Goal: Task Accomplishment & Management: Manage account settings

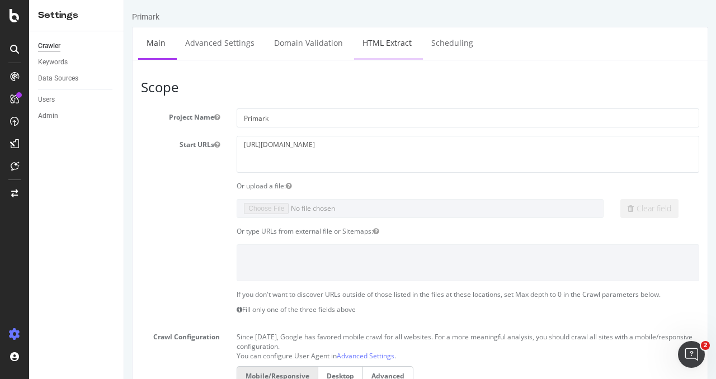
click at [385, 41] on link "HTML Extract" at bounding box center [387, 42] width 66 height 31
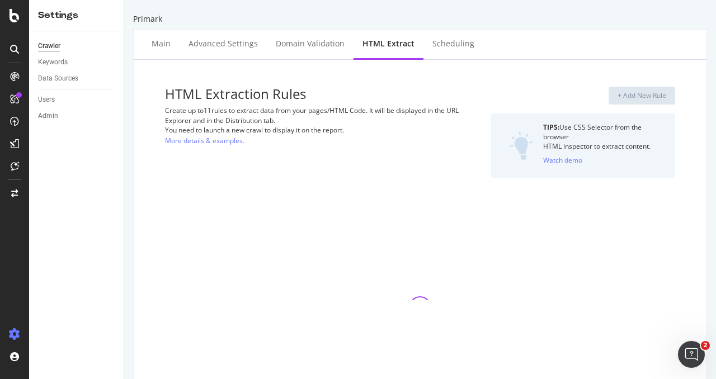
select select "exist"
select select "list"
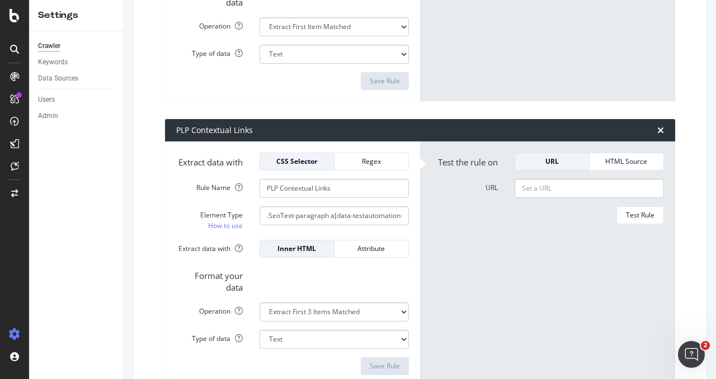
scroll to position [1221, 0]
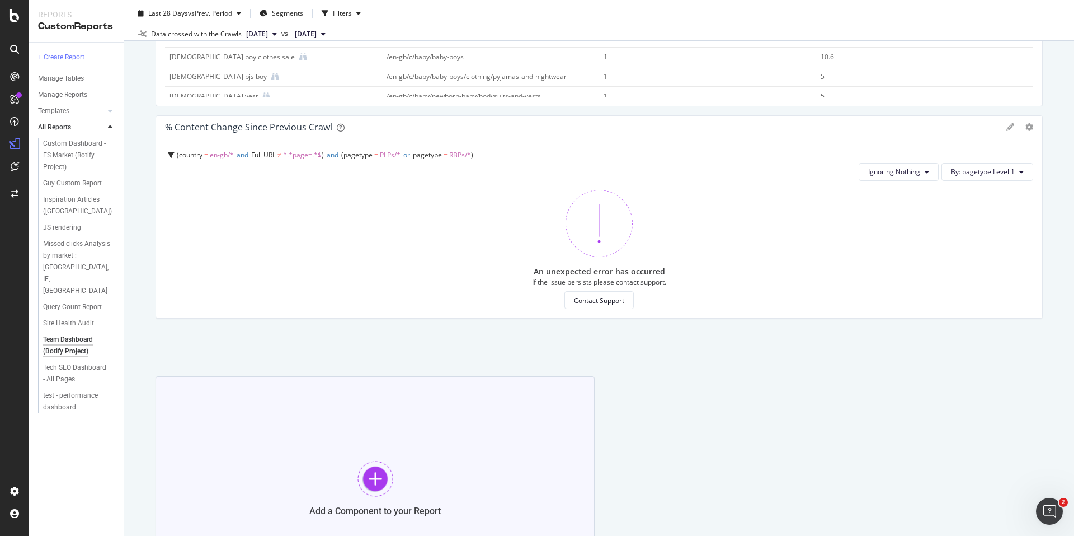
scroll to position [1188, 0]
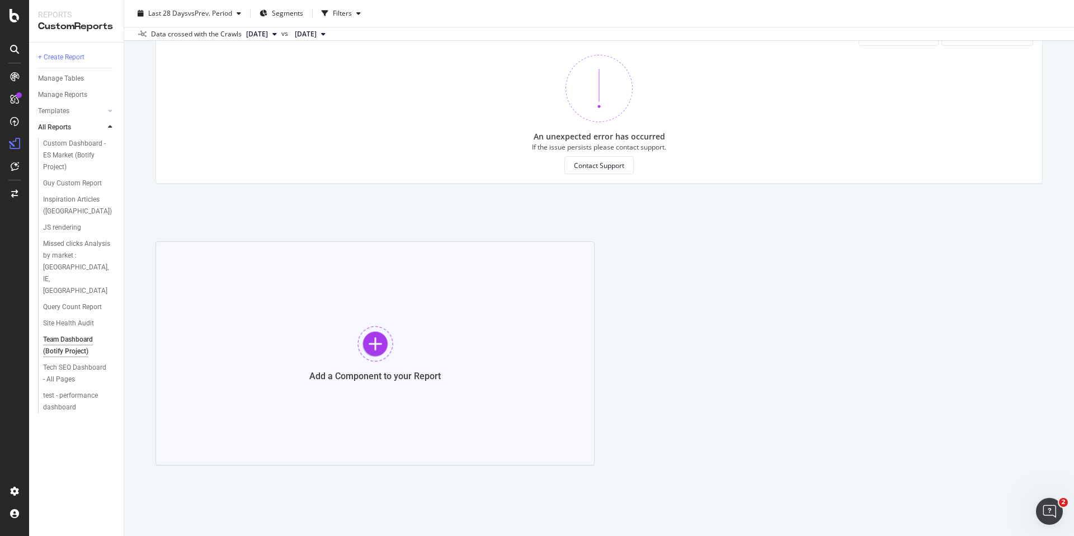
click at [372, 348] on div at bounding box center [376, 344] width 36 height 36
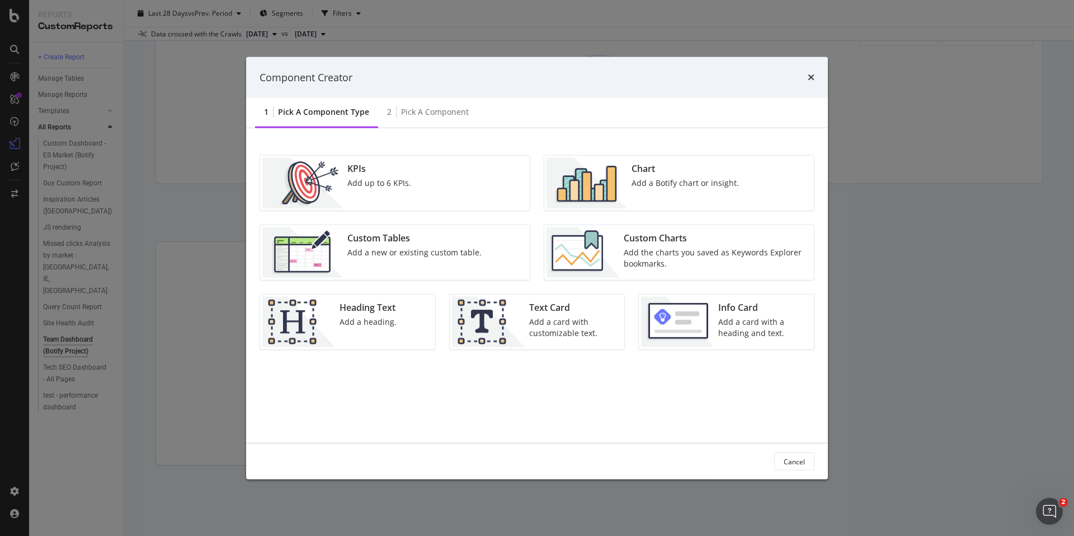
click at [702, 250] on div "Add the charts you saved as Keywords Explorer bookmarks." at bounding box center [716, 258] width 184 height 22
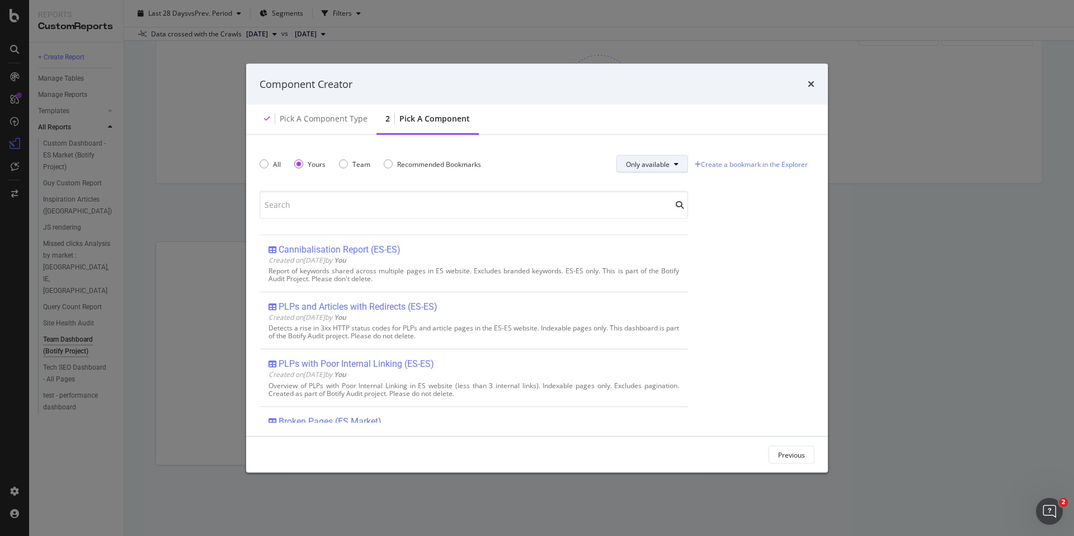
click at [666, 163] on span "Only available" at bounding box center [648, 164] width 44 height 10
click at [656, 182] on span "All" at bounding box center [647, 186] width 44 height 10
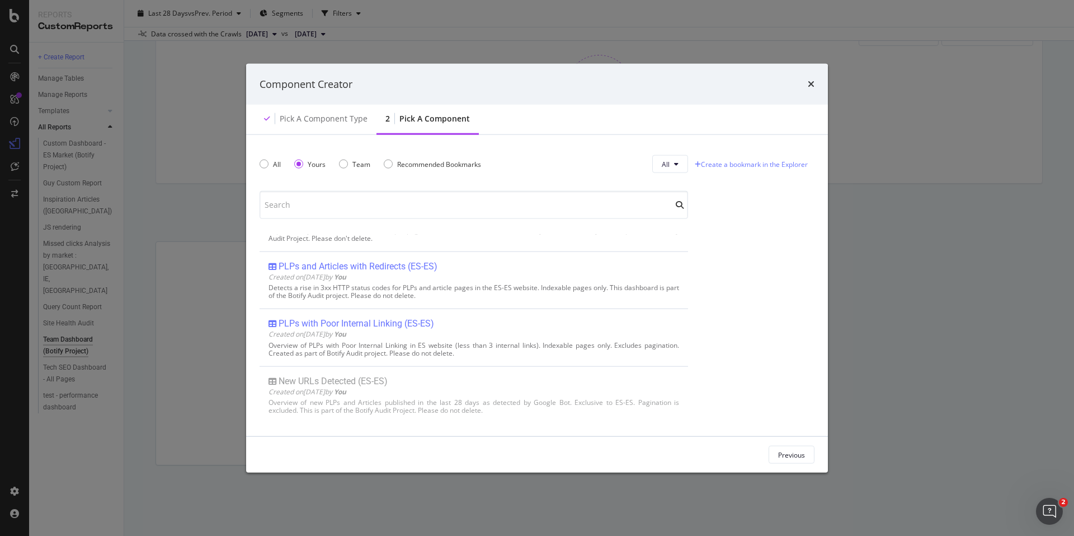
scroll to position [0, 0]
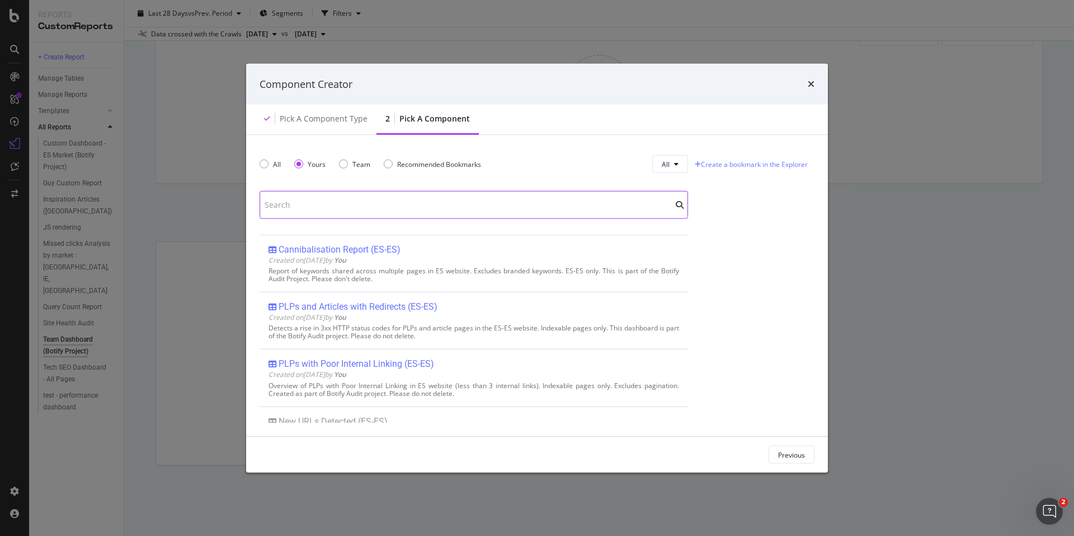
click at [352, 203] on input "modal" at bounding box center [474, 205] width 429 height 28
type input "d"
click at [756, 284] on div "All Yours Team Recommended Bookmarks All Cannibalisation Report (ES-ES) Created…" at bounding box center [537, 285] width 555 height 274
click at [797, 462] on div "Previous" at bounding box center [791, 455] width 27 height 16
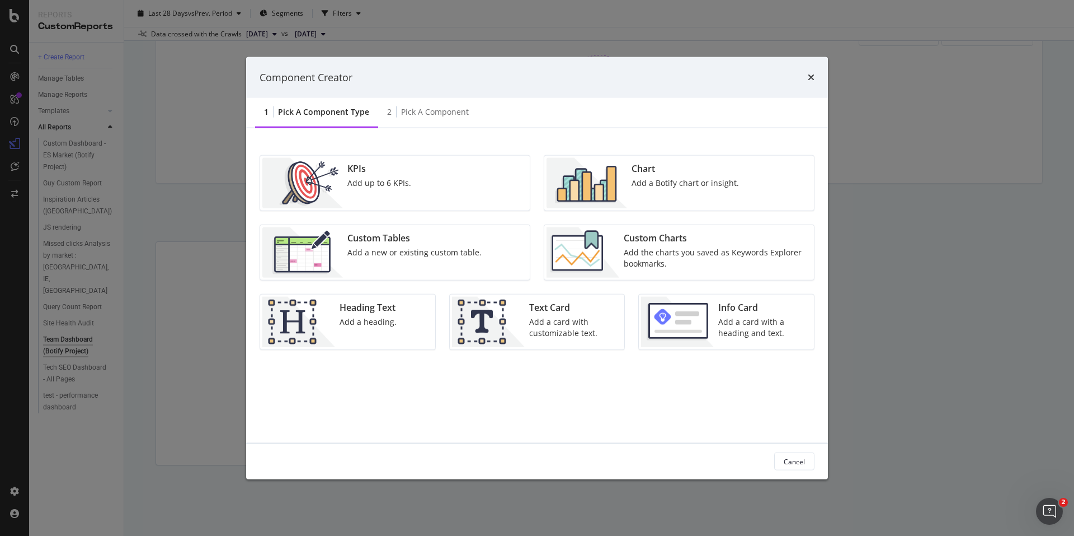
click at [503, 246] on div "Custom Tables Add a new or existing custom table." at bounding box center [395, 252] width 270 height 55
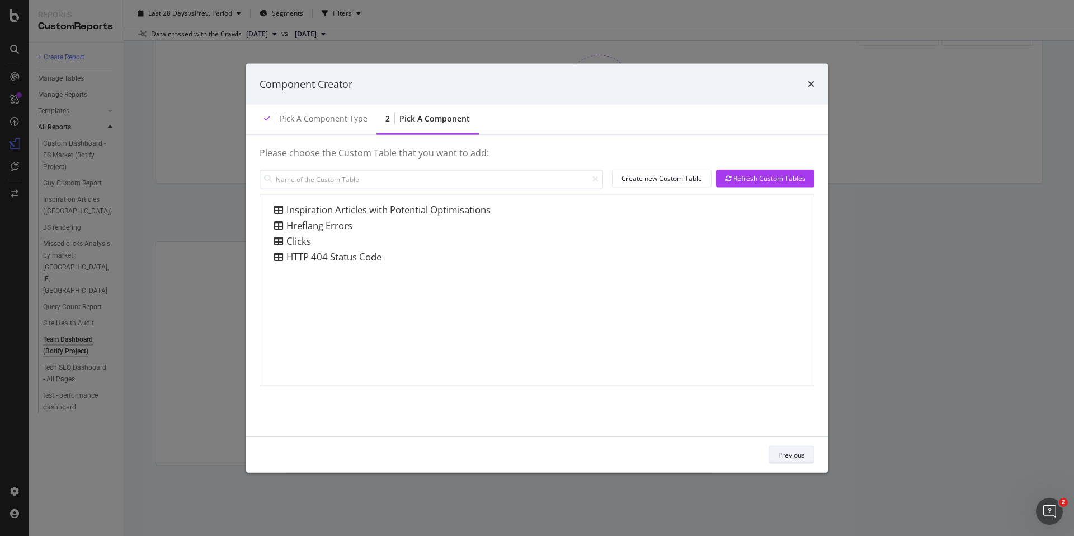
click at [791, 454] on div "Previous" at bounding box center [791, 454] width 27 height 10
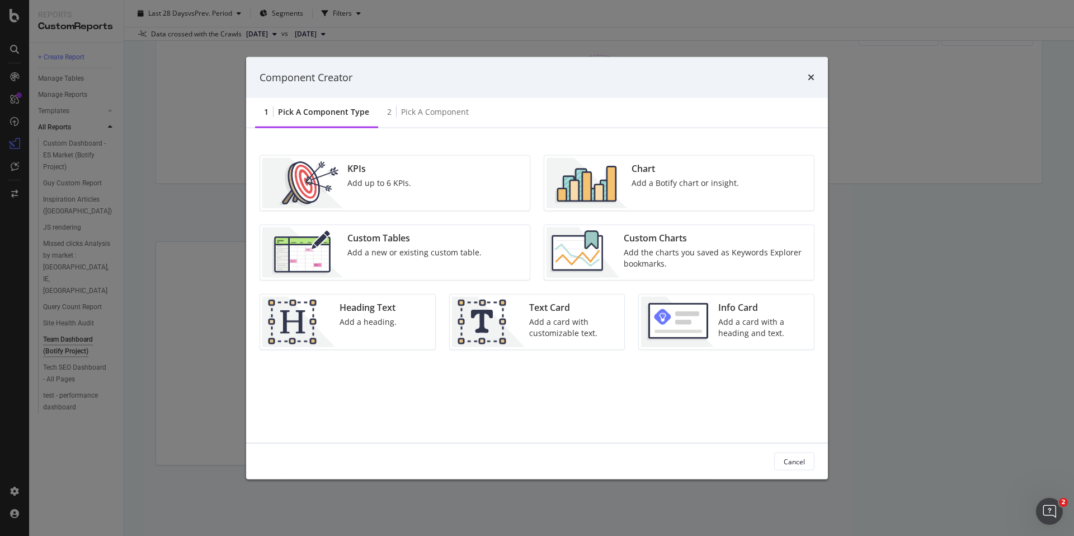
click at [710, 254] on div "Add the charts you saved as Keywords Explorer bookmarks." at bounding box center [716, 258] width 184 height 22
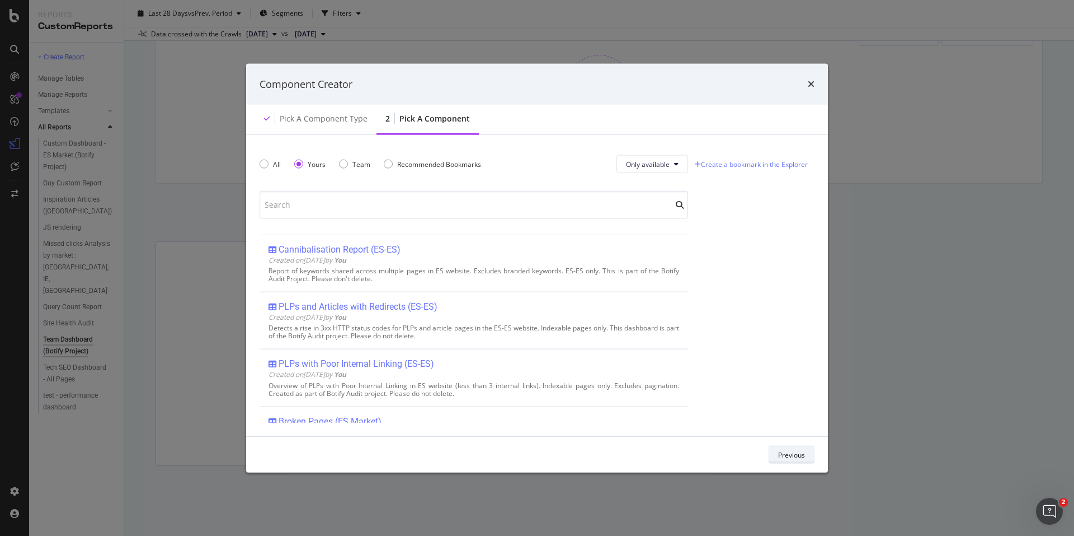
click at [792, 452] on div "Previous" at bounding box center [791, 454] width 27 height 10
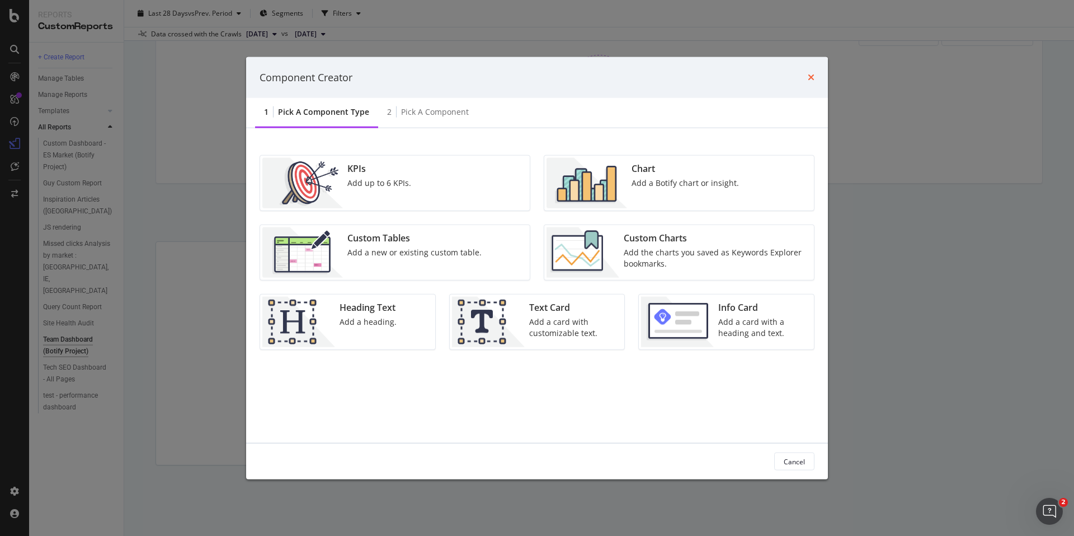
click at [808, 76] on icon "times" at bounding box center [811, 77] width 7 height 9
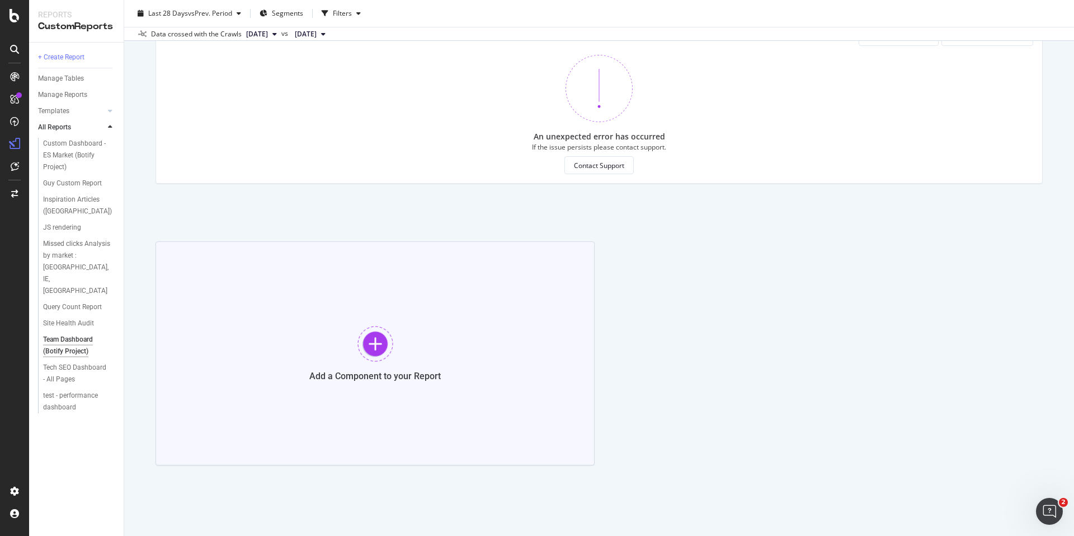
click at [359, 342] on div at bounding box center [376, 344] width 36 height 36
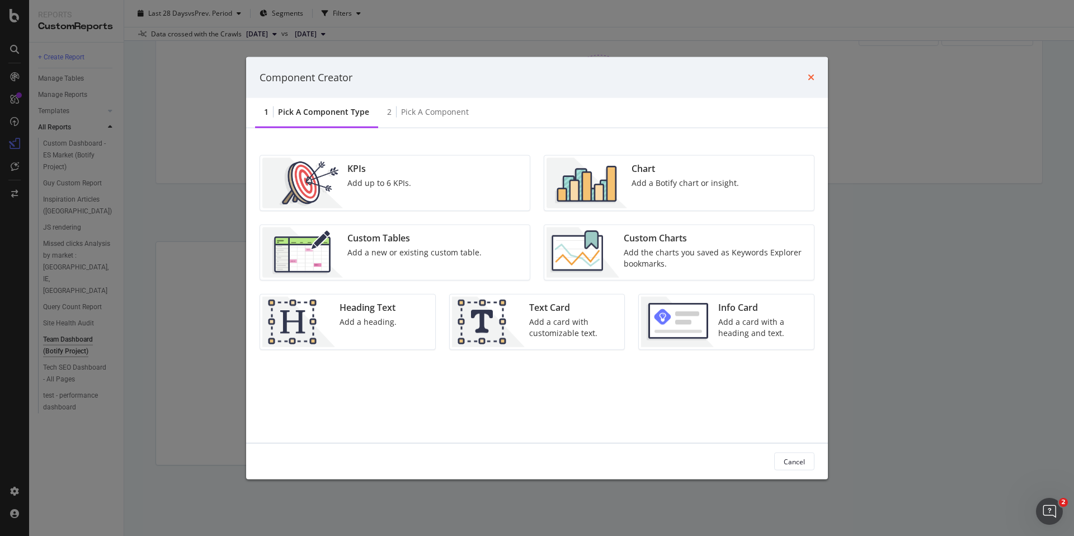
click at [813, 77] on icon "times" at bounding box center [811, 77] width 7 height 9
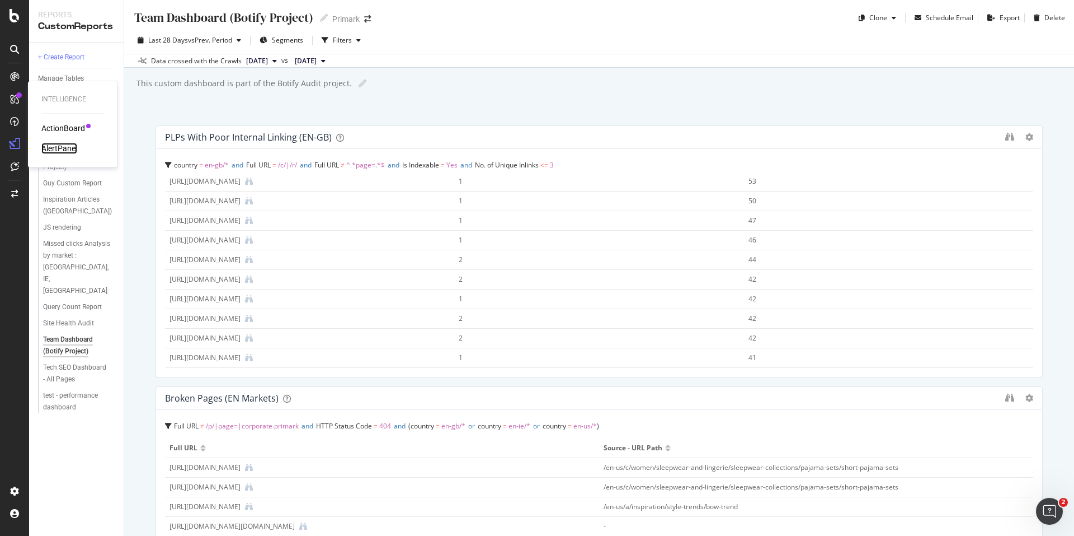
click at [65, 144] on div "AlertPanel" at bounding box center [59, 148] width 36 height 11
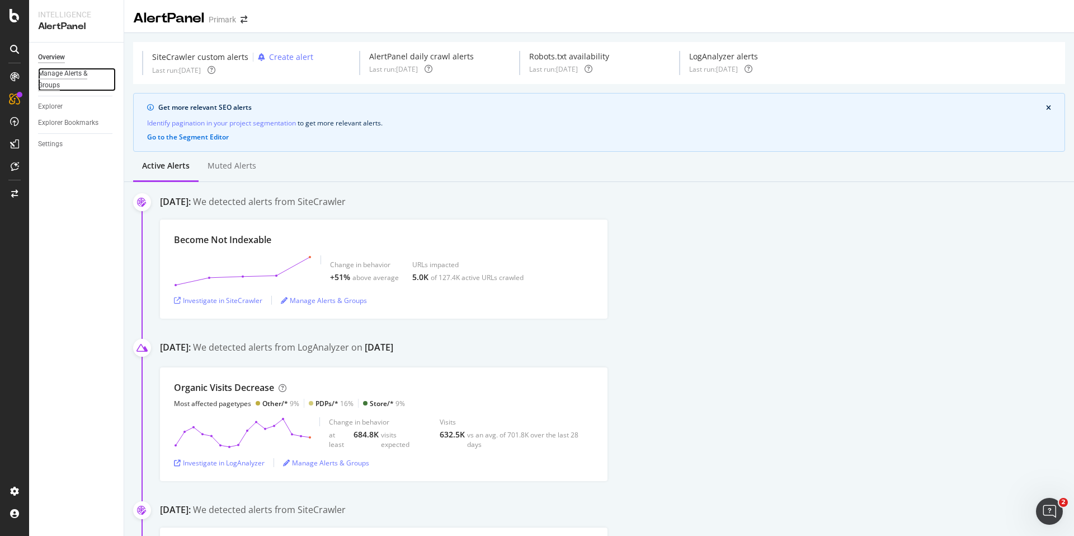
click at [81, 73] on div "Manage Alerts & Groups" at bounding box center [71, 80] width 67 height 24
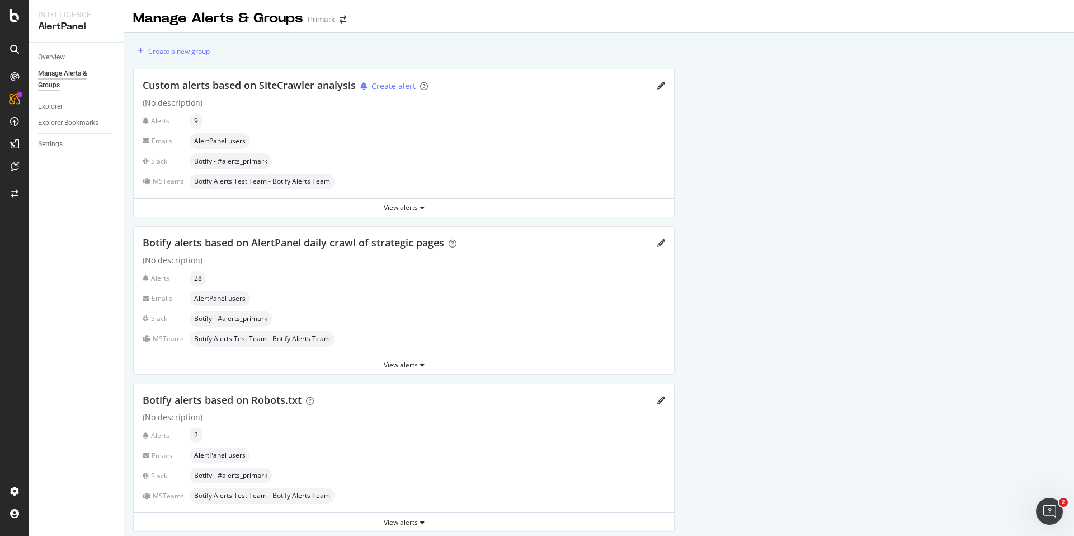
click at [411, 211] on div "View alerts" at bounding box center [404, 208] width 541 height 10
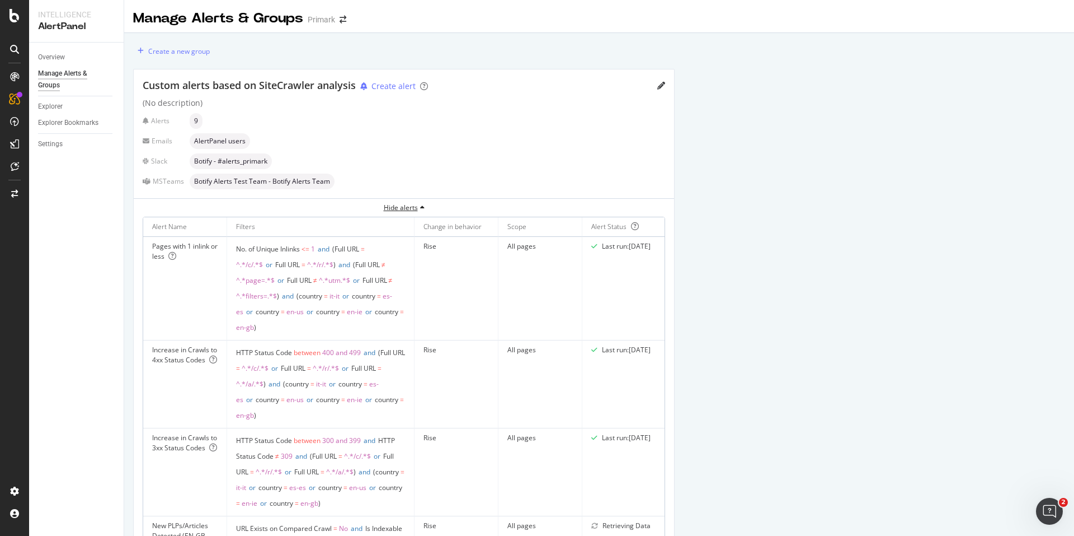
scroll to position [56, 0]
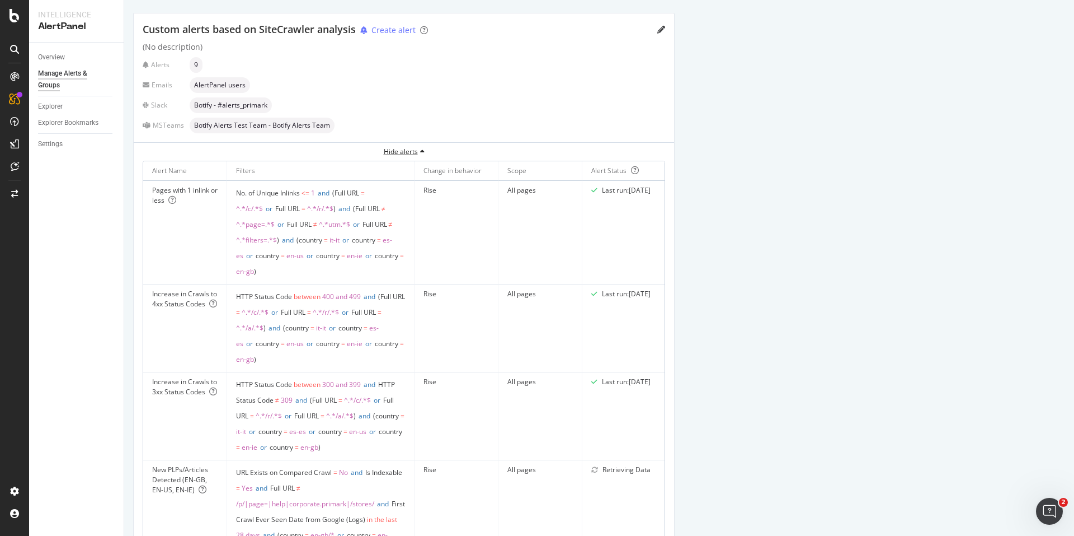
click at [408, 149] on div "Hide alerts" at bounding box center [404, 152] width 541 height 10
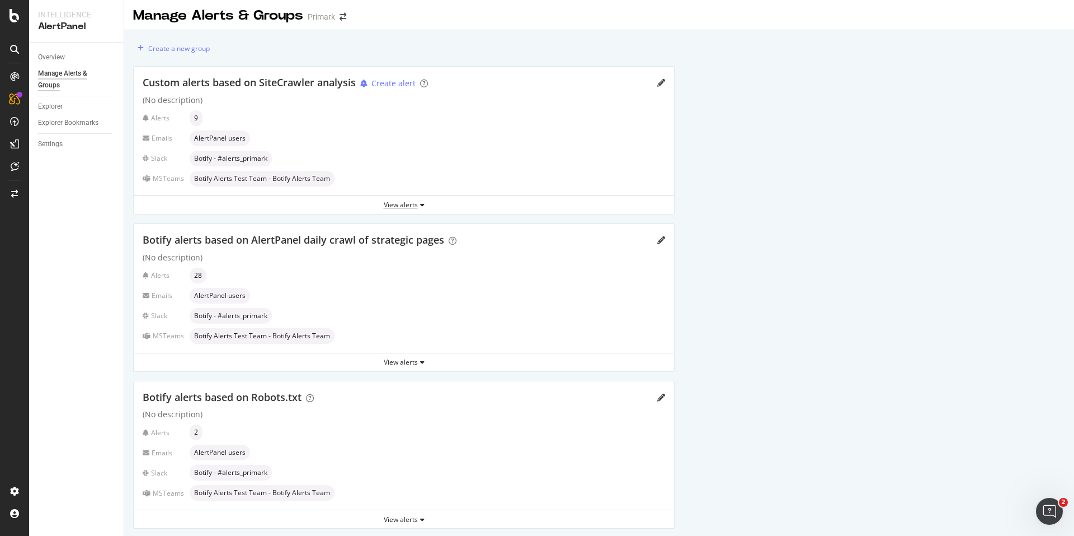
scroll to position [0, 0]
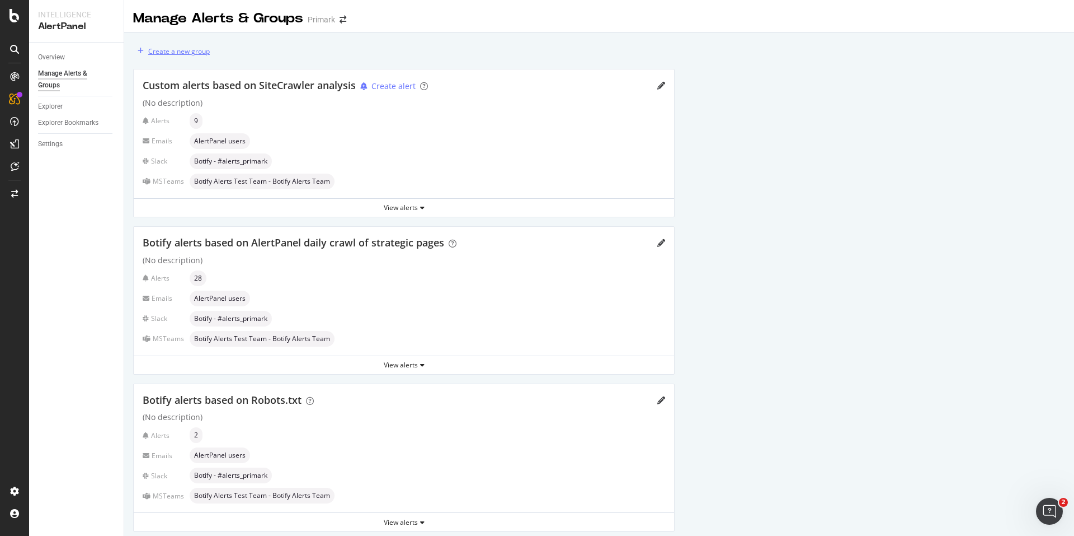
click at [197, 55] on div "Create a new group" at bounding box center [179, 51] width 62 height 10
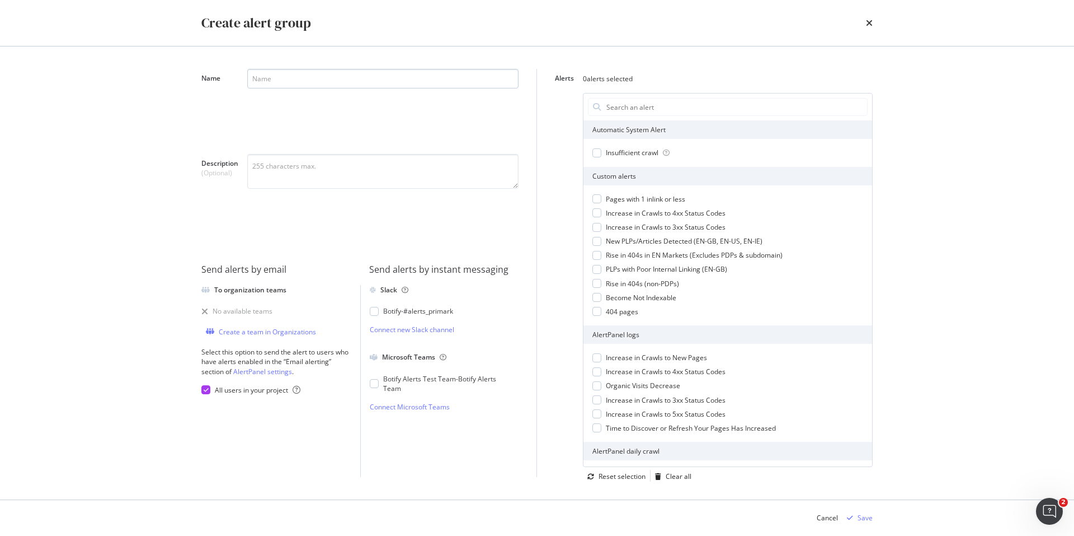
click at [275, 71] on input "Name" at bounding box center [382, 79] width 271 height 20
click at [258, 87] on input "Name" at bounding box center [382, 79] width 271 height 20
type input "Botify Project"
click at [283, 161] on textarea "Description (Optional)" at bounding box center [382, 171] width 271 height 35
type textarea "T"
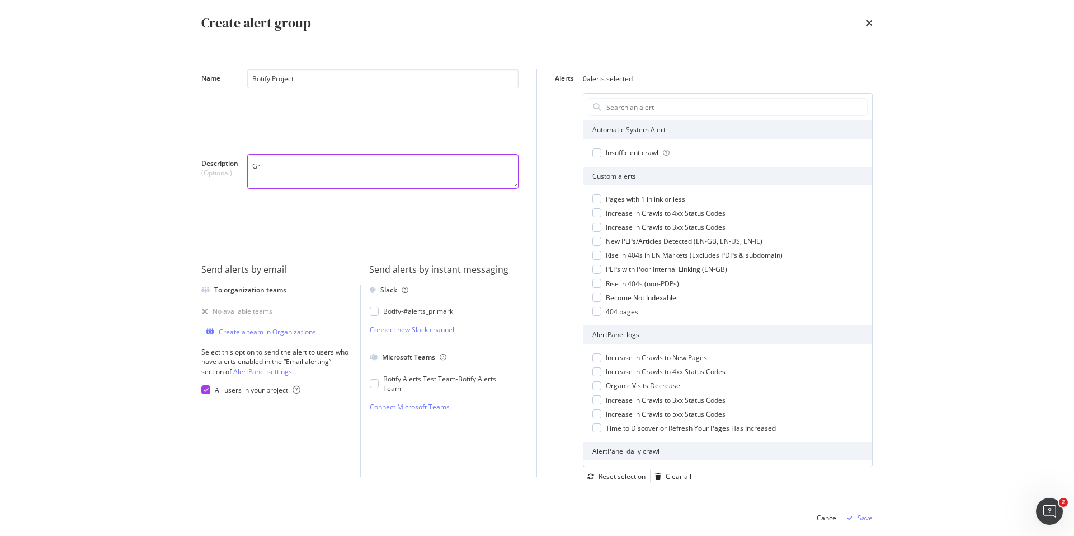
type textarea "G"
type textarea "Alerts defined by the team's needs and priorities."
click at [373, 385] on div "modal" at bounding box center [374, 383] width 9 height 9
click at [206, 388] on icon "modal" at bounding box center [206, 390] width 5 height 6
click at [463, 158] on textarea "Alerts defined by the team's needs and priorities." at bounding box center [382, 171] width 271 height 35
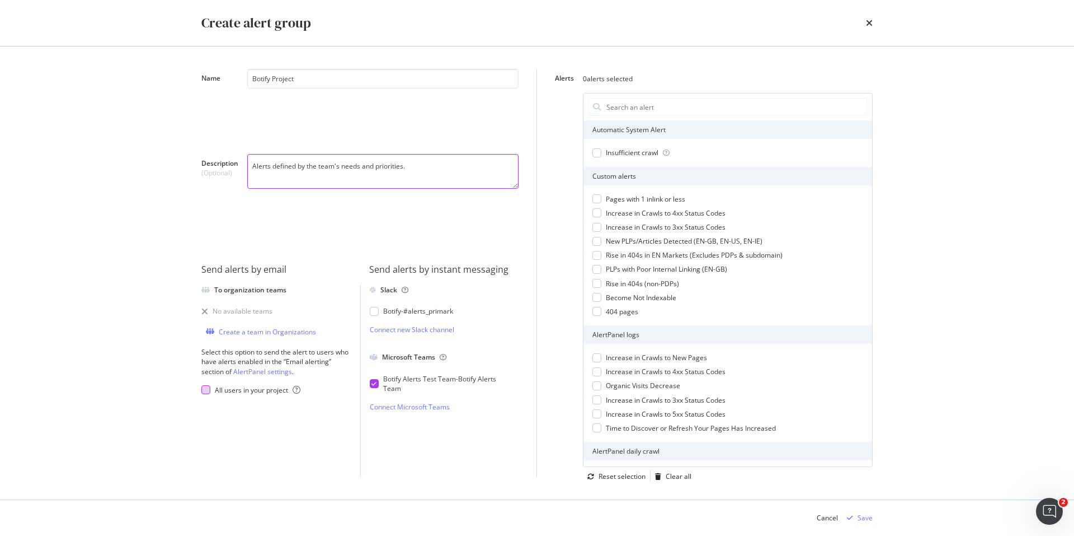
click at [458, 163] on textarea "Alerts defined by the team's needs and priorities." at bounding box center [382, 171] width 271 height 35
click at [460, 135] on div "Botify Project" at bounding box center [382, 107] width 271 height 76
click at [459, 167] on textarea "Alerts defined by the team's needs and priorities." at bounding box center [382, 171] width 271 height 35
click at [669, 200] on span "Pages with 1 inlink or less" at bounding box center [645, 199] width 79 height 10
click at [671, 214] on span "Increase in Crawls to 4xx Status Codes" at bounding box center [666, 213] width 120 height 10
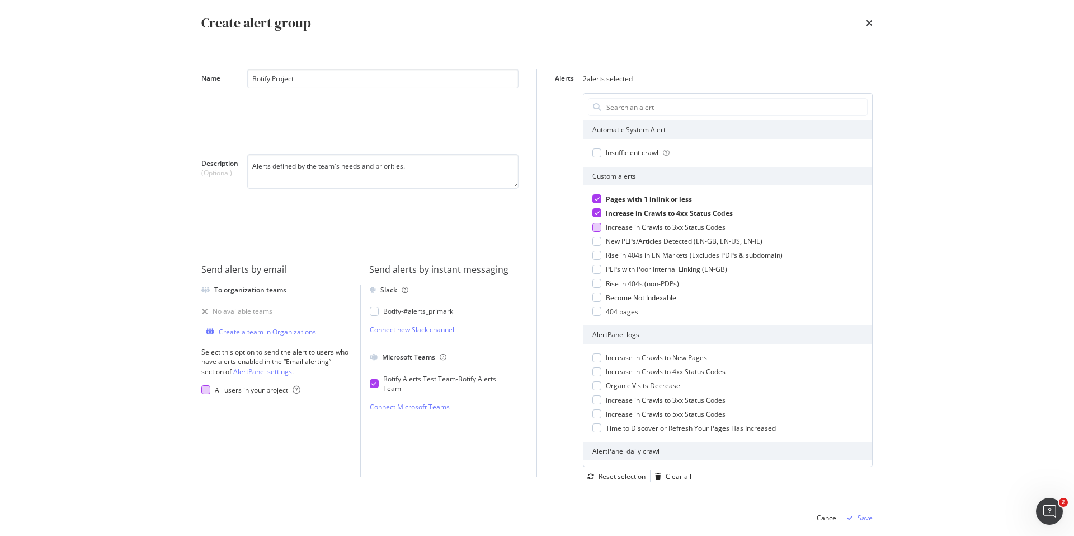
click at [671, 229] on span "Increase in Crawls to 3xx Status Codes" at bounding box center [666, 227] width 120 height 10
click at [671, 242] on span "New PLPs/Articles Detected (EN-GB, EN-US, EN-IE)" at bounding box center [684, 241] width 157 height 10
click at [666, 258] on span "Rise in 404s in EN Markets (Excludes PDPs & subdomain)" at bounding box center [694, 255] width 177 height 10
click at [687, 271] on span "PLPs with Poor Internal Linking (EN-GB)" at bounding box center [666, 269] width 121 height 10
click at [673, 284] on span "Rise in 404s (non-PDPs)" at bounding box center [642, 284] width 73 height 10
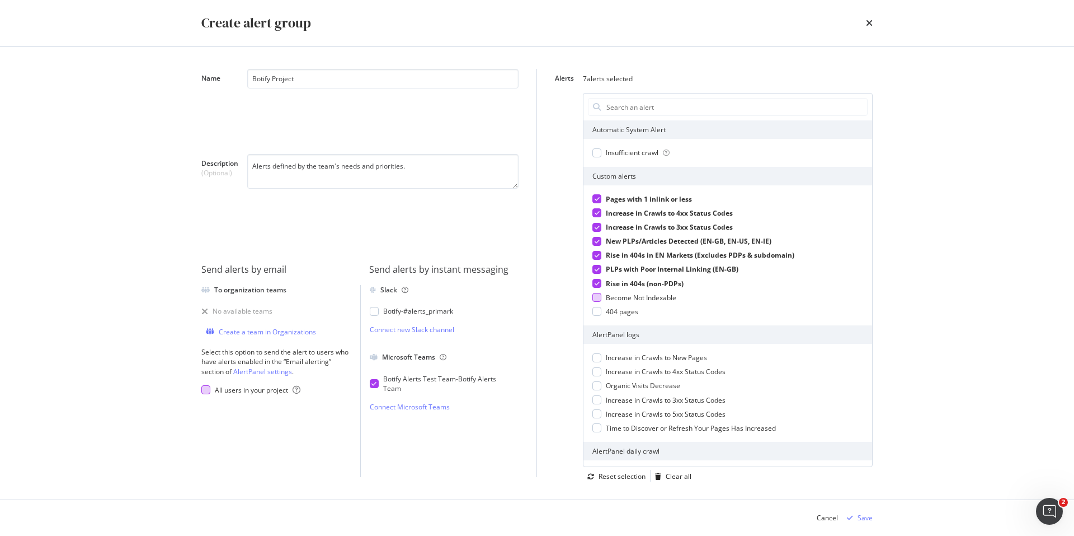
click at [673, 299] on span "Become Not Indexable" at bounding box center [641, 298] width 71 height 10
click at [673, 302] on span "Become Not Indexable" at bounding box center [644, 298] width 76 height 10
click at [865, 520] on div "Save" at bounding box center [865, 518] width 15 height 10
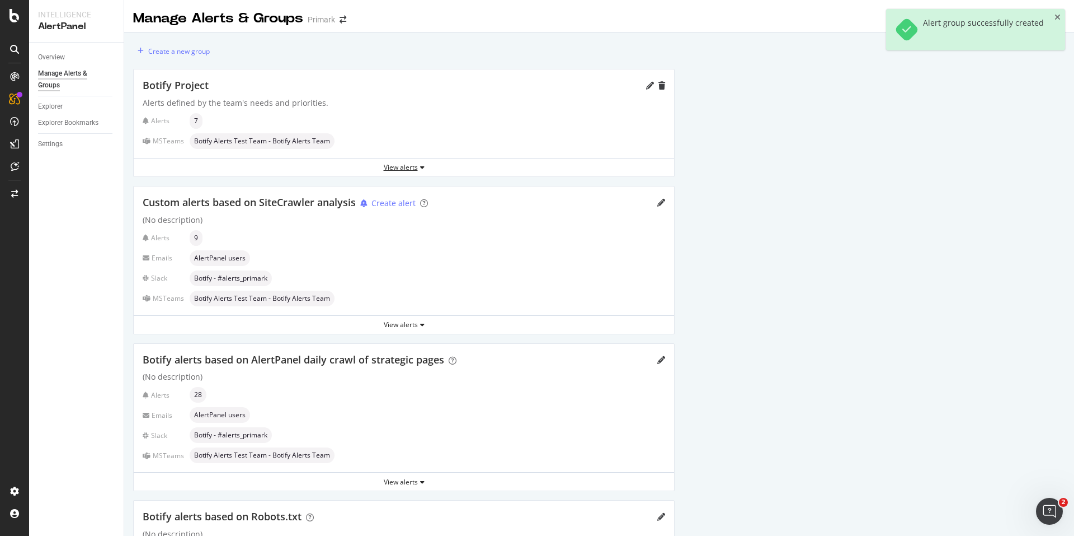
click at [405, 171] on div "View alerts" at bounding box center [404, 167] width 541 height 10
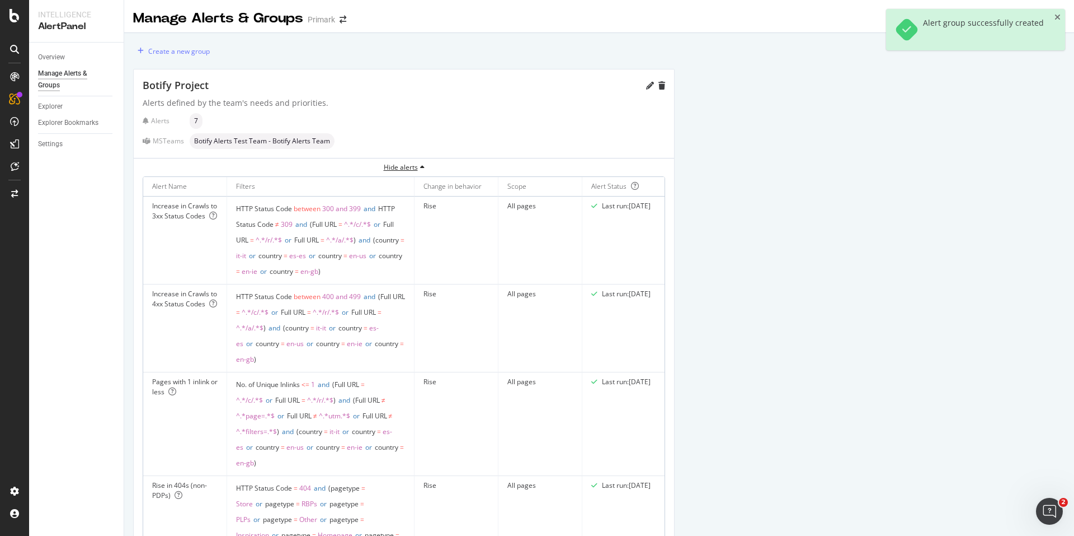
click at [409, 165] on div "Hide alerts" at bounding box center [404, 167] width 541 height 10
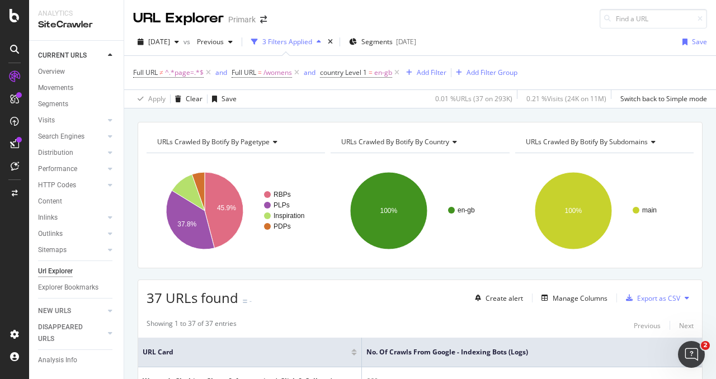
scroll to position [1079, 0]
